Goal: Task Accomplishment & Management: Manage account settings

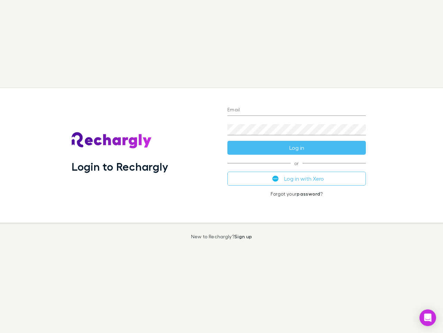
click at [222, 166] on div "Login to Rechargly" at bounding box center [144, 155] width 156 height 134
click at [297, 110] on input "Email" at bounding box center [297, 110] width 139 height 11
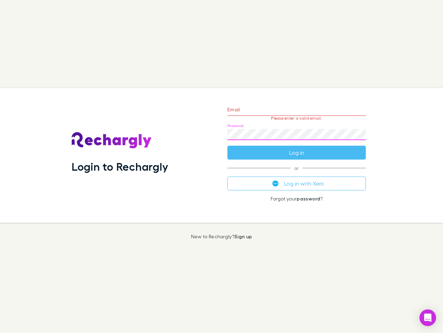
click at [297, 148] on form "Email Please enter a valid email. Password Log in" at bounding box center [297, 129] width 139 height 60
click at [297, 178] on div "Email Please enter a valid email. Password Log in or Log in with Xero Forgot yo…" at bounding box center [297, 155] width 150 height 134
click at [428, 317] on icon "Open Intercom Messenger" at bounding box center [428, 317] width 7 height 8
